Goal: Information Seeking & Learning: Learn about a topic

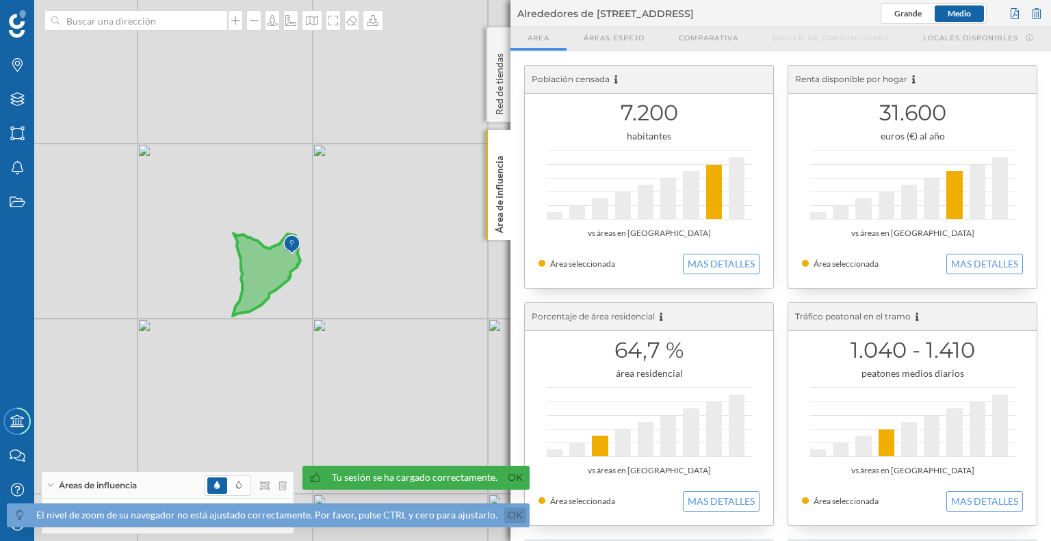
click at [504, 511] on link "Ok" at bounding box center [515, 516] width 22 height 16
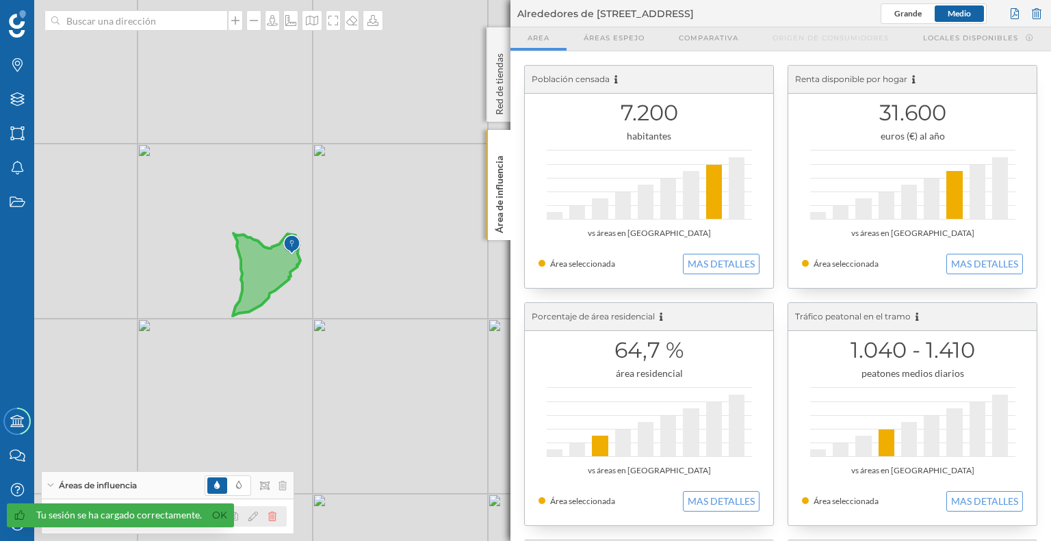
click at [275, 519] on icon at bounding box center [272, 517] width 8 height 10
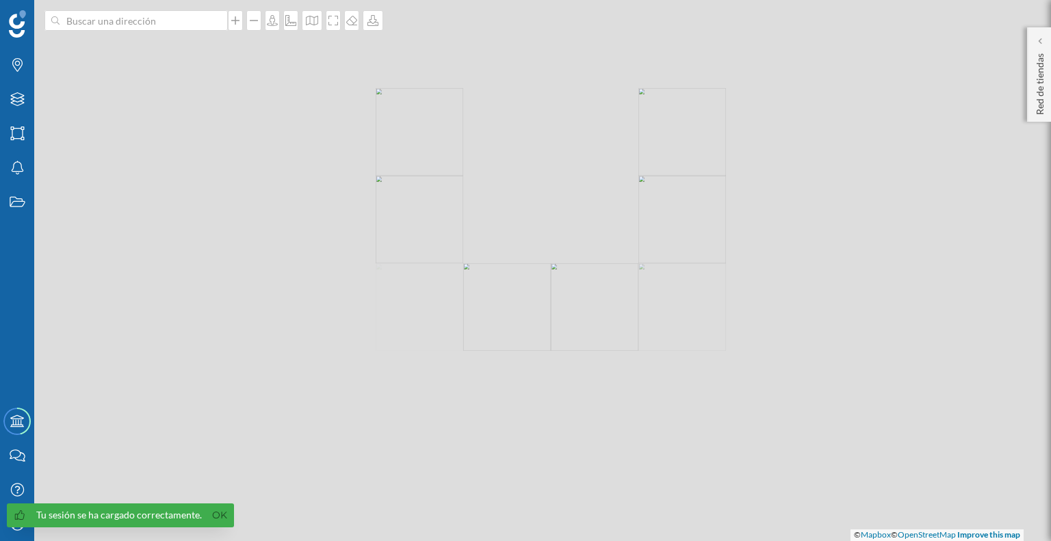
drag, startPoint x: 569, startPoint y: 139, endPoint x: 417, endPoint y: 383, distance: 287.1
click at [417, 383] on div "© Mapbox © OpenStreetMap Improve this map" at bounding box center [525, 270] width 1051 height 541
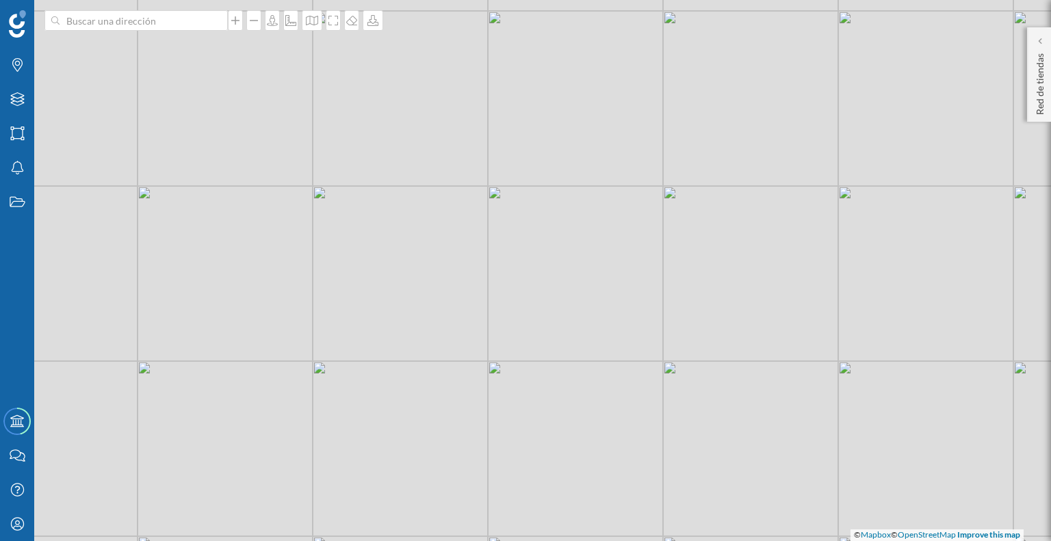
click at [476, 281] on div "© Mapbox © OpenStreetMap Improve this map" at bounding box center [525, 270] width 1051 height 541
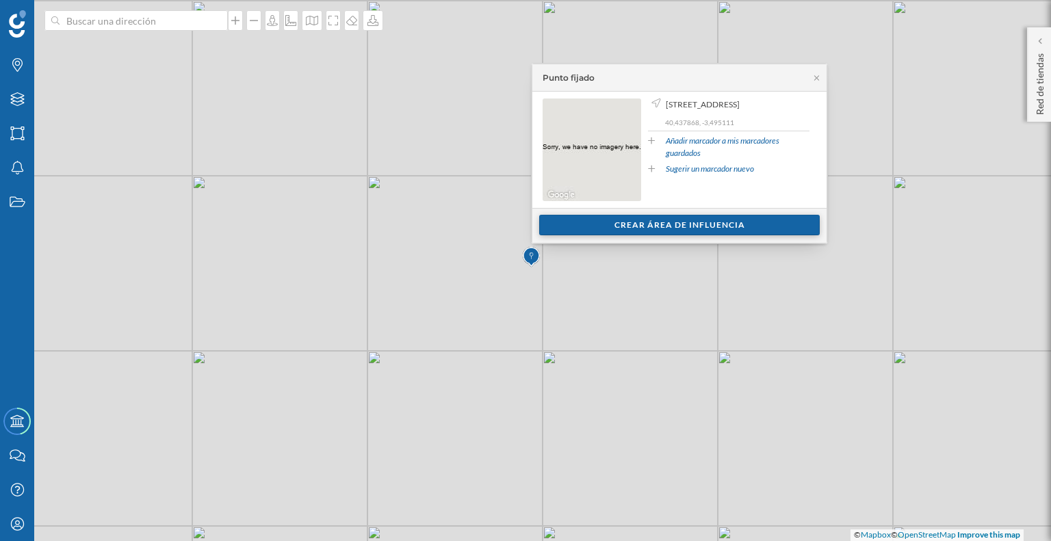
click at [649, 231] on div "Crear área de influencia" at bounding box center [679, 225] width 281 height 21
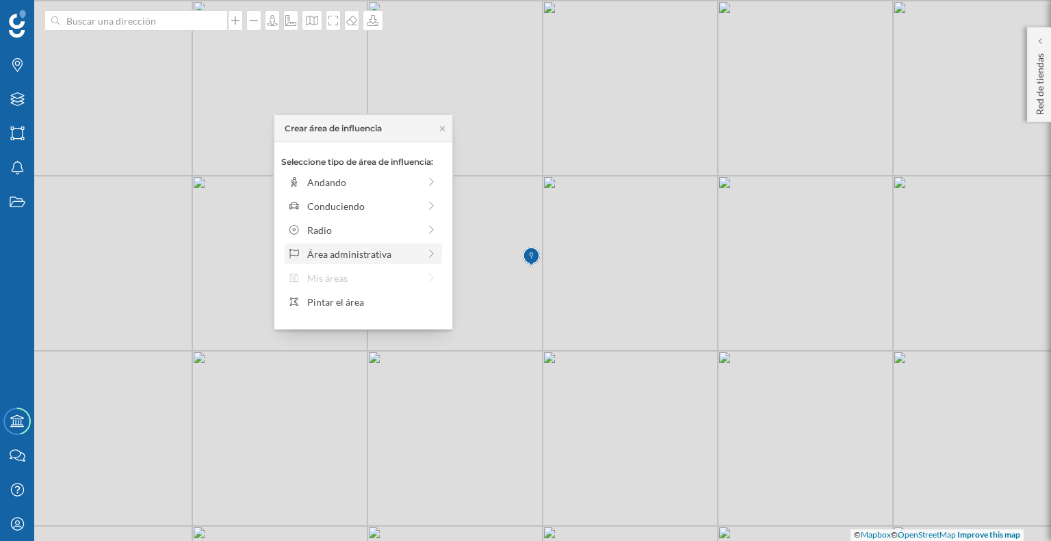
click at [398, 261] on div "Área administrativa" at bounding box center [363, 254] width 157 height 21
click at [357, 229] on div "Municipio" at bounding box center [374, 230] width 135 height 14
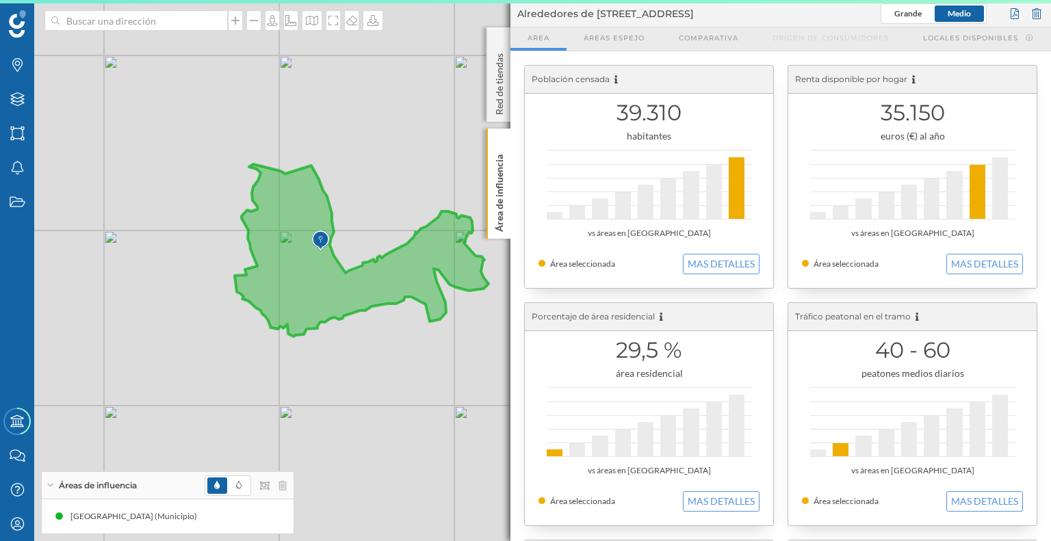
drag, startPoint x: 134, startPoint y: 299, endPoint x: 367, endPoint y: 347, distance: 237.5
click at [367, 347] on div "© Mapbox © OpenStreetMap Improve this map" at bounding box center [525, 270] width 1051 height 541
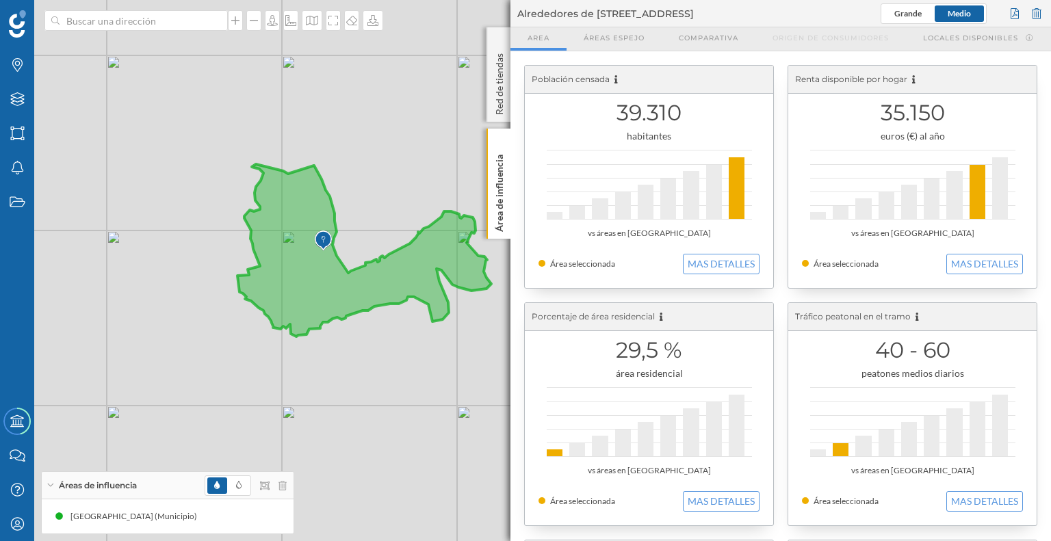
click at [348, 281] on icon at bounding box center [364, 250] width 254 height 172
click at [961, 259] on button "MAS DETALLES" at bounding box center [984, 264] width 77 height 21
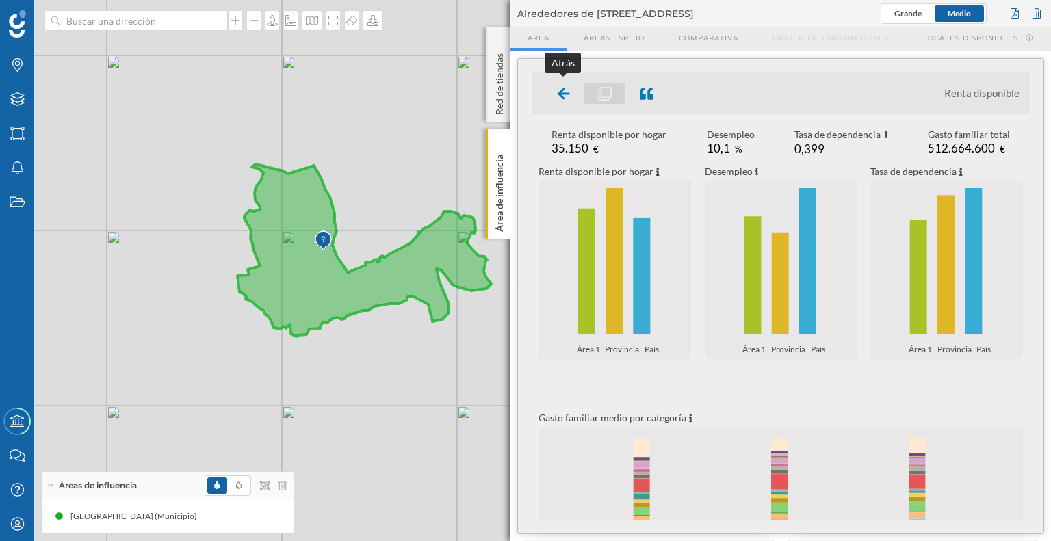
click at [558, 90] on icon at bounding box center [564, 94] width 12 height 14
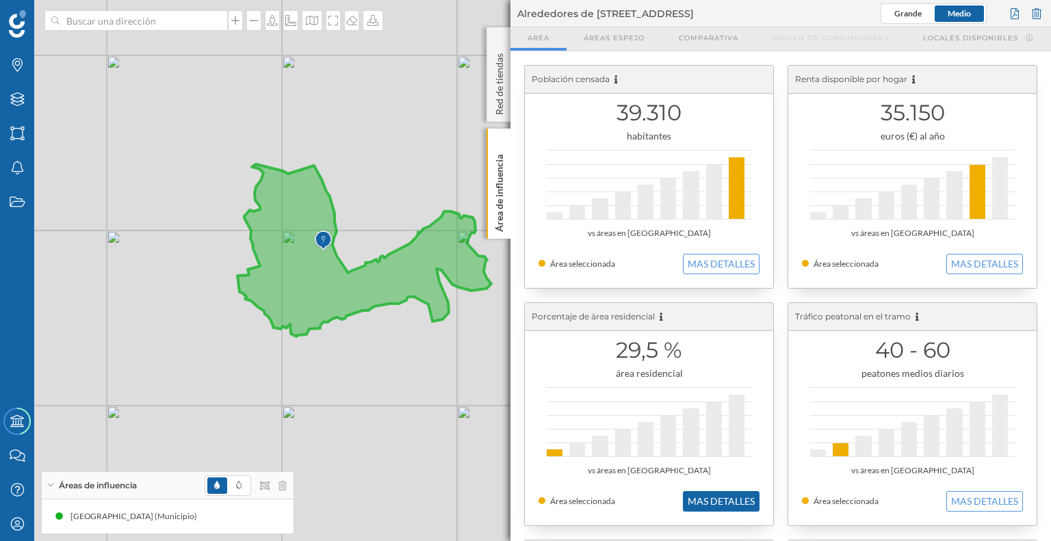
click at [694, 500] on button "MAS DETALLES" at bounding box center [721, 501] width 77 height 21
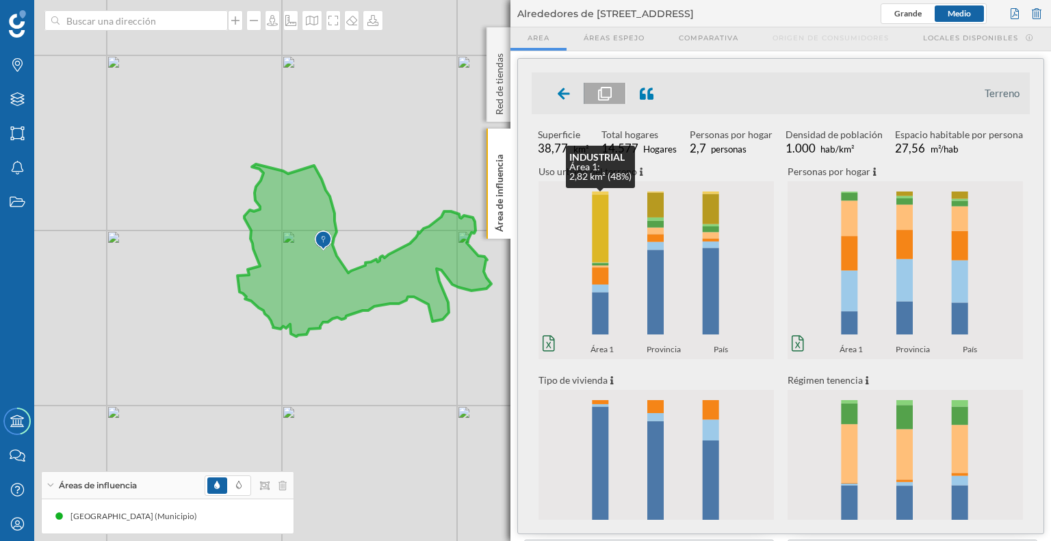
click at [597, 233] on rect at bounding box center [600, 229] width 16 height 68
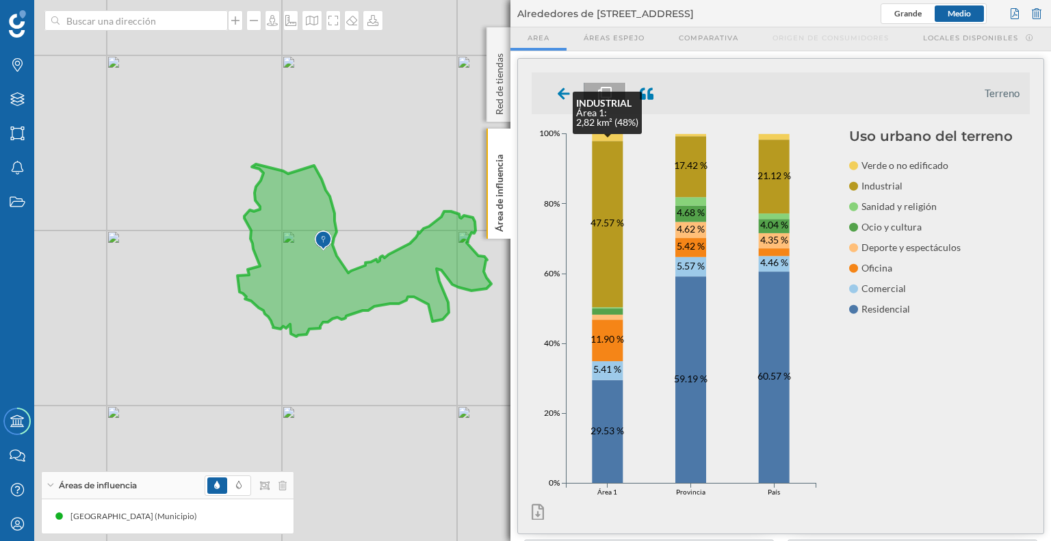
drag, startPoint x: 600, startPoint y: 157, endPoint x: 565, endPoint y: 98, distance: 69.0
click at [565, 98] on icon at bounding box center [564, 94] width 12 height 14
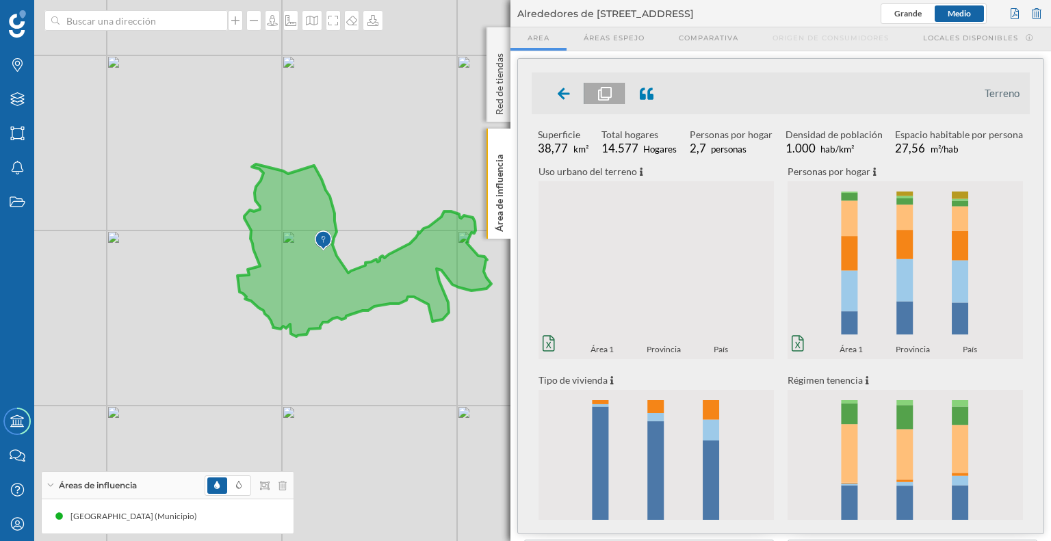
click at [565, 98] on icon at bounding box center [564, 94] width 12 height 14
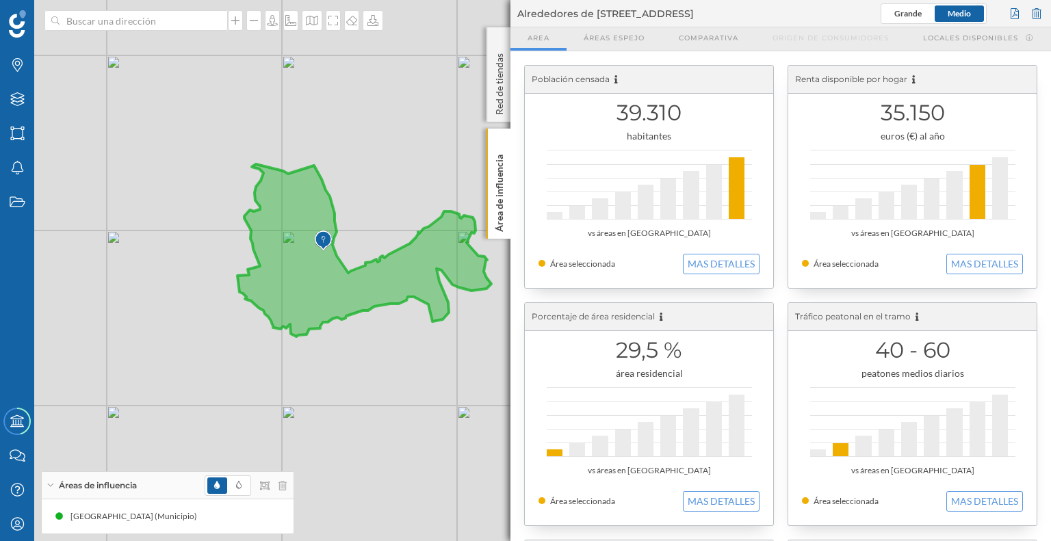
click at [705, 488] on div "29,5 % área residencial vs áreas en [GEOGRAPHIC_DATA] Área seleccionada MAS DET…" at bounding box center [649, 414] width 248 height 222
drag, startPoint x: 705, startPoint y: 494, endPoint x: 633, endPoint y: 467, distance: 76.9
click at [633, 467] on div "vs áreas en [GEOGRAPHIC_DATA]" at bounding box center [649, 471] width 221 height 14
click at [694, 497] on button "MAS DETALLES" at bounding box center [721, 501] width 77 height 21
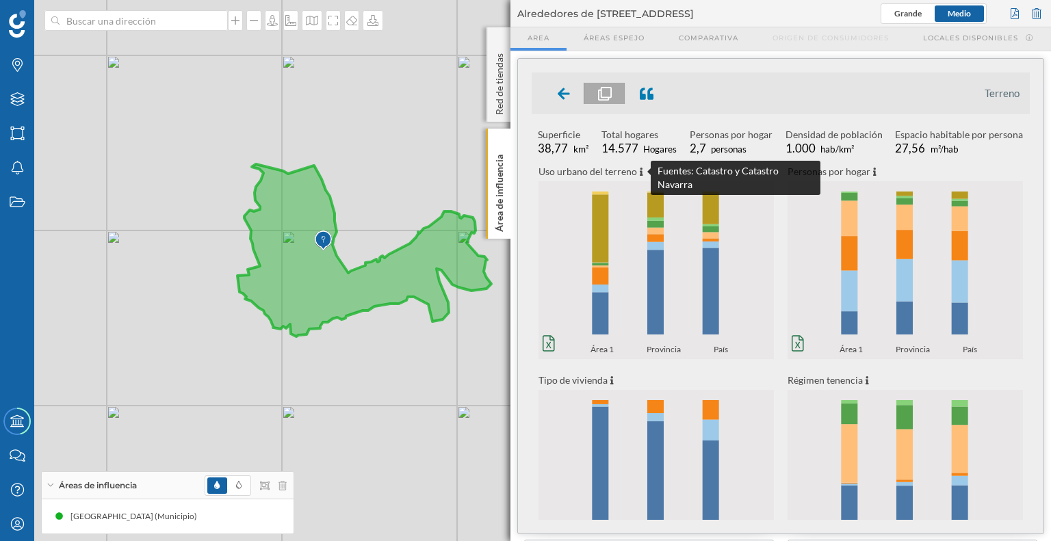
click at [640, 170] on icon at bounding box center [641, 172] width 3 height 8
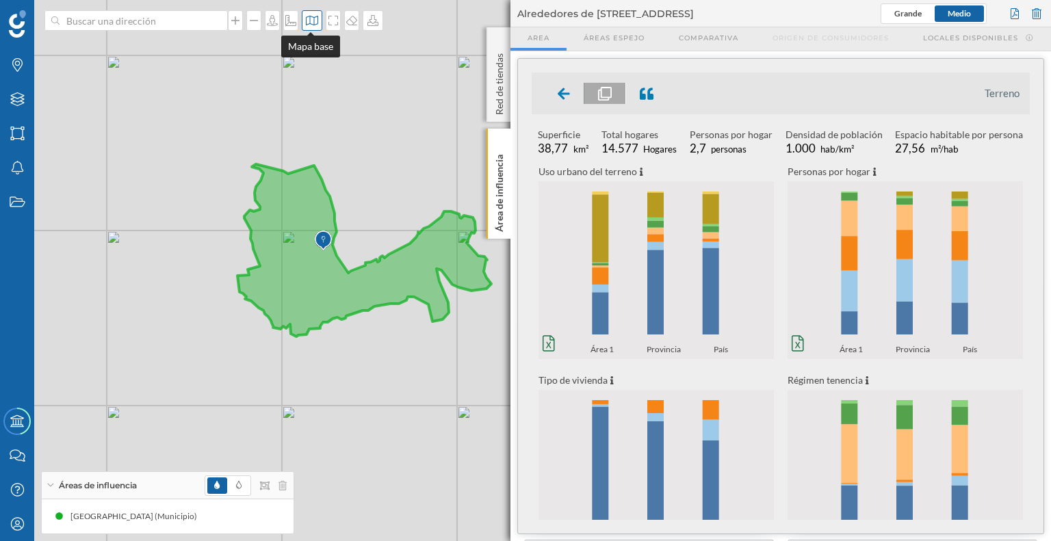
click at [309, 16] on icon at bounding box center [312, 20] width 14 height 11
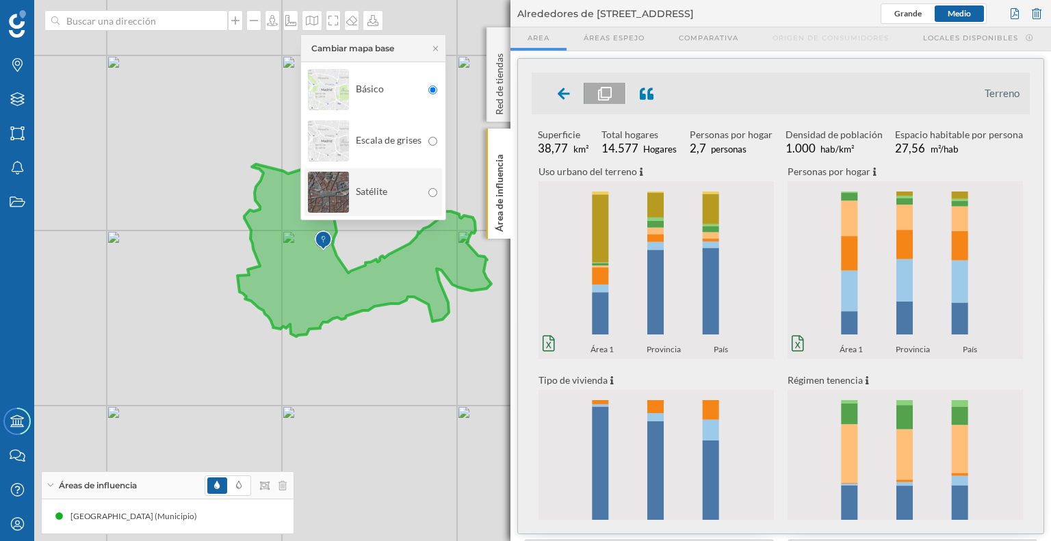
click at [350, 181] on div "Satélite" at bounding box center [365, 192] width 114 height 48
